Goal: Find specific page/section: Find specific page/section

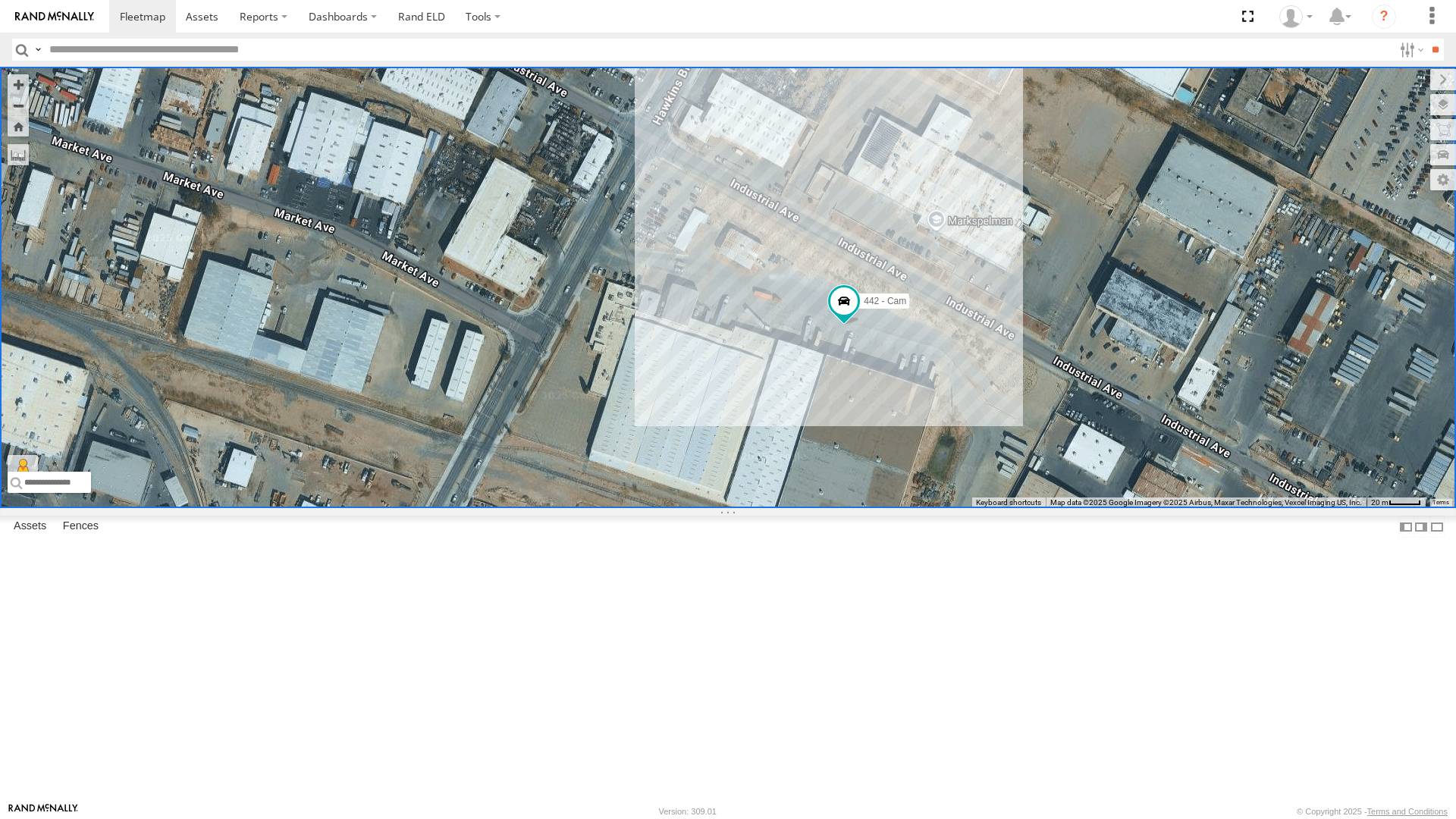
click at [988, 508] on div "442 - Cam" at bounding box center [728, 287] width 1456 height 441
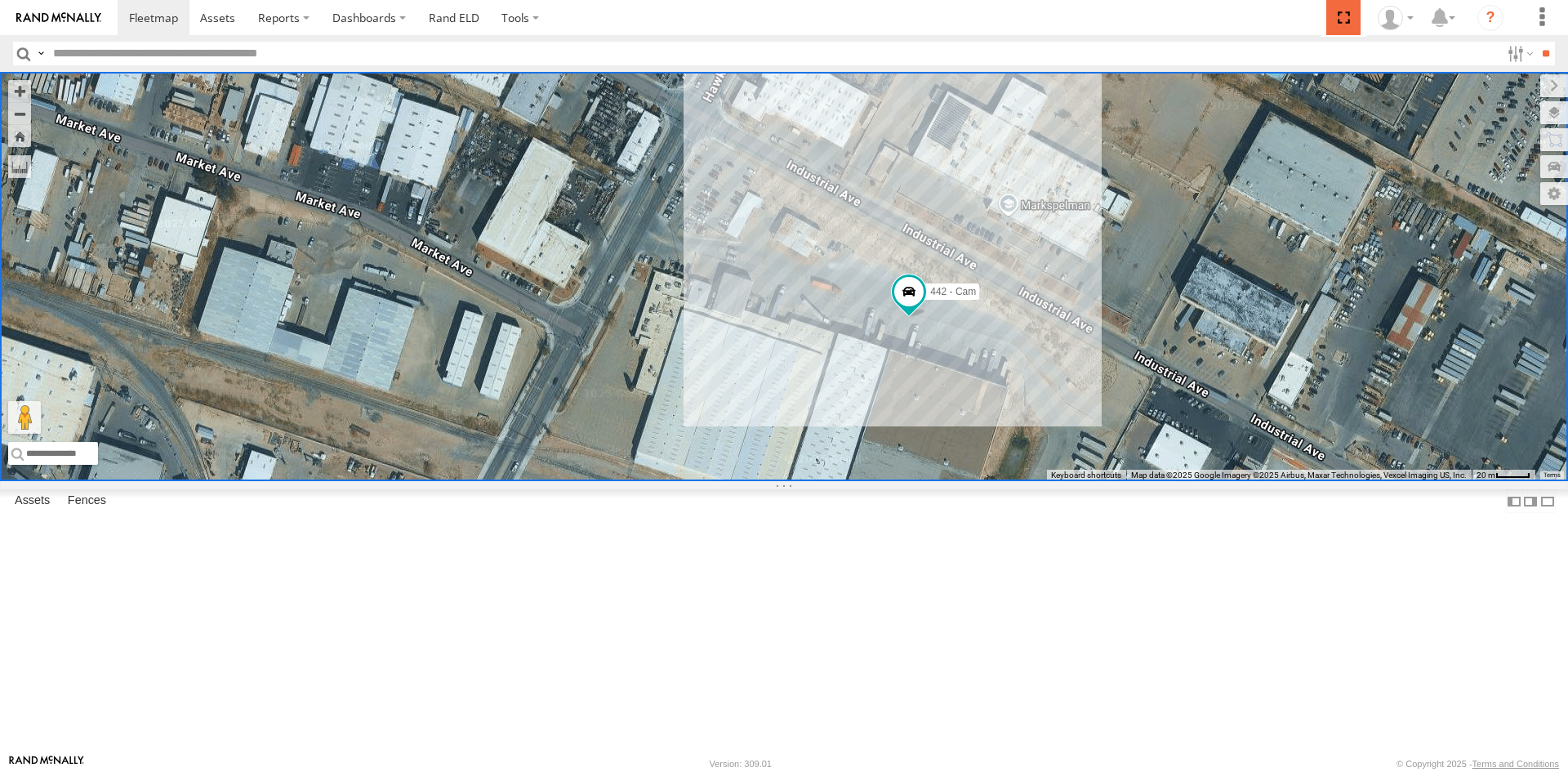
click at [1339, 22] on span at bounding box center [1344, 18] width 34 height 35
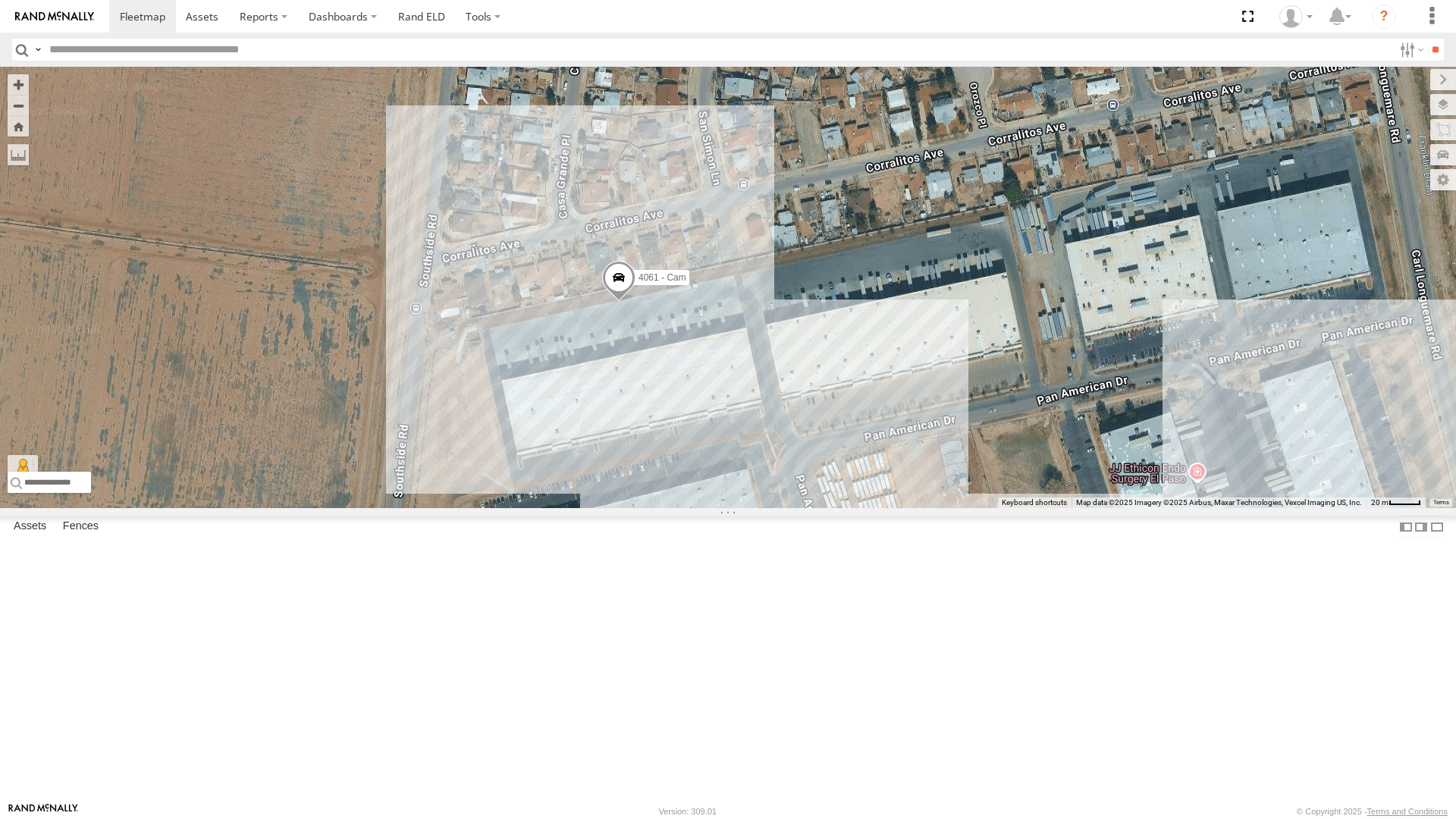
click at [966, 478] on div "4061 - Cam" at bounding box center [728, 287] width 1456 height 441
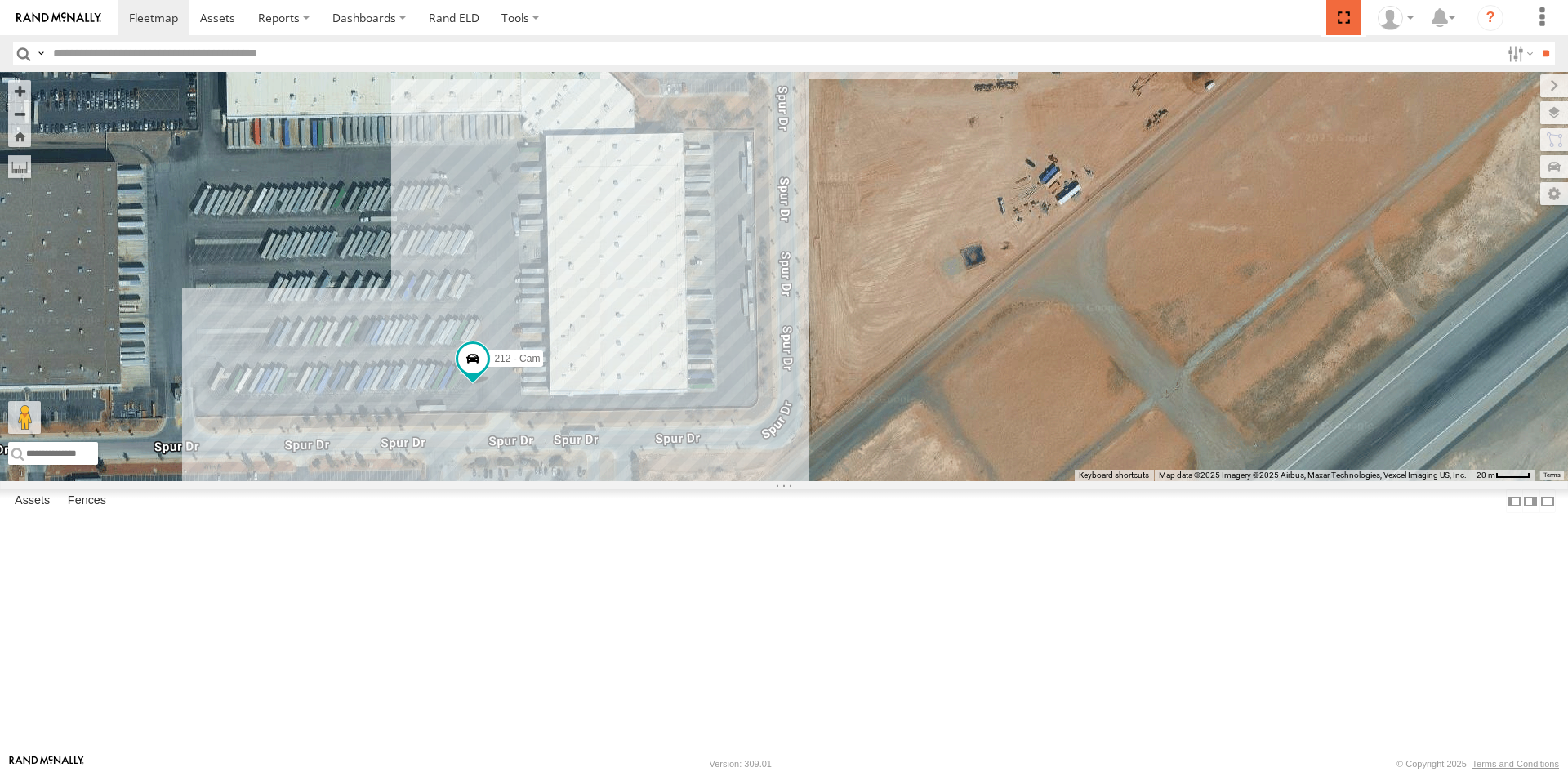
drag, startPoint x: 1341, startPoint y: 20, endPoint x: 1340, endPoint y: 91, distance: 71.0
click at [1340, 20] on span at bounding box center [1344, 18] width 34 height 35
